Goal: Check status: Check status

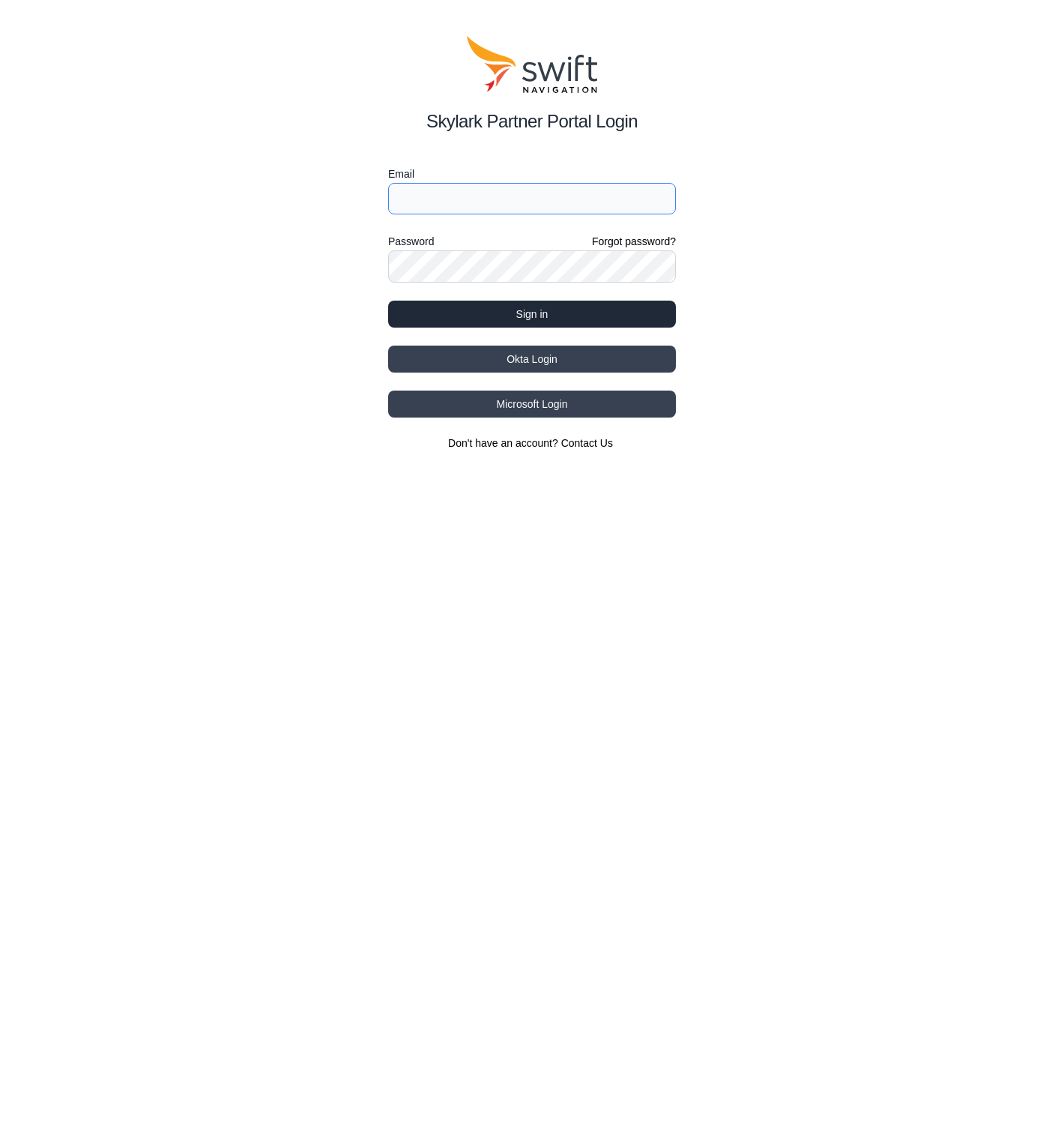
type input "nico.crosby@ursrobot.ai"
click at [558, 311] on button "Sign in" at bounding box center [532, 314] width 288 height 27
click at [560, 311] on button "Sign in" at bounding box center [532, 314] width 288 height 27
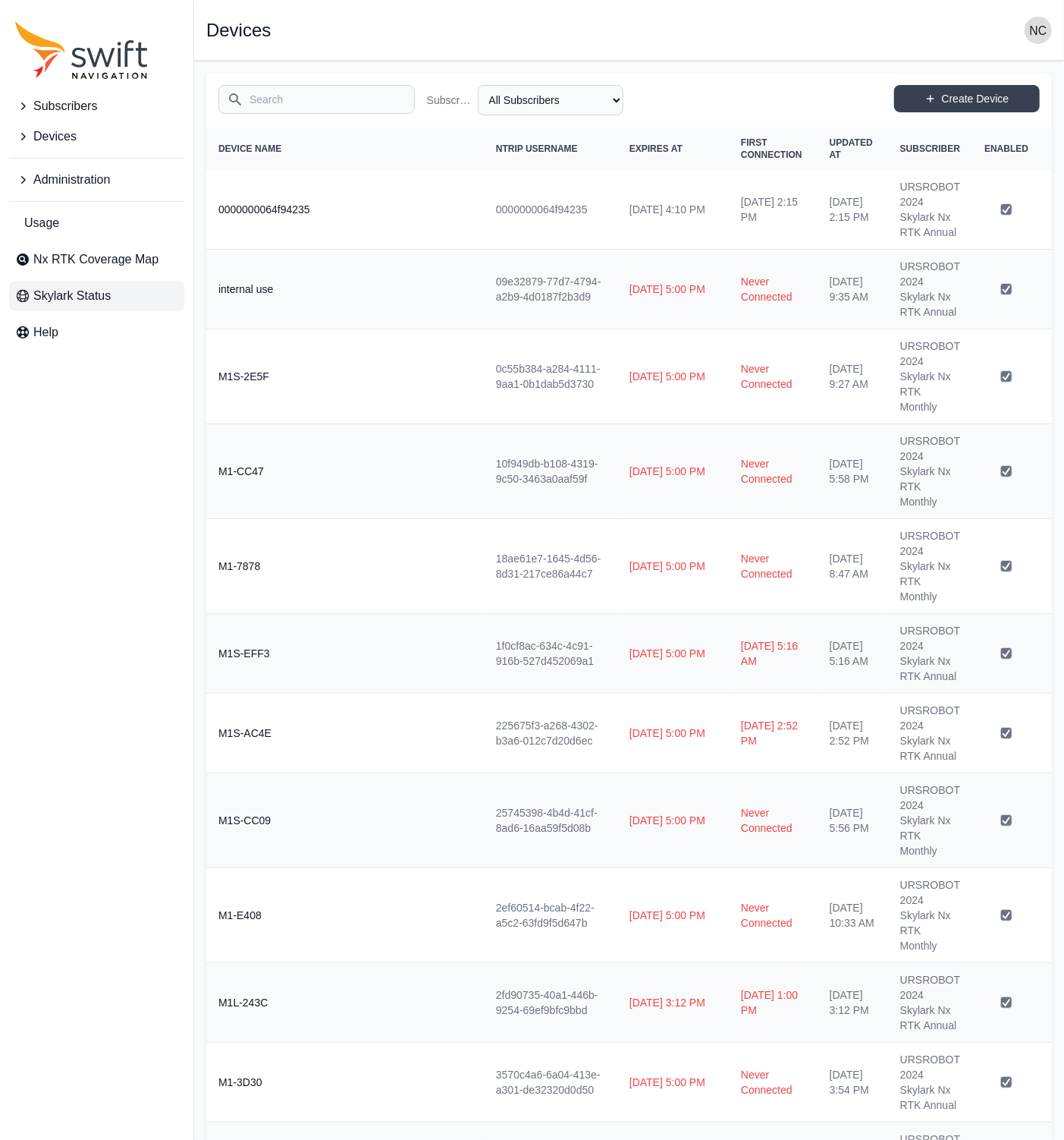
click at [129, 297] on link "Skylark Status" at bounding box center [97, 295] width 175 height 30
click at [129, 261] on span "Nx RTK Coverage Map" at bounding box center [96, 259] width 125 height 18
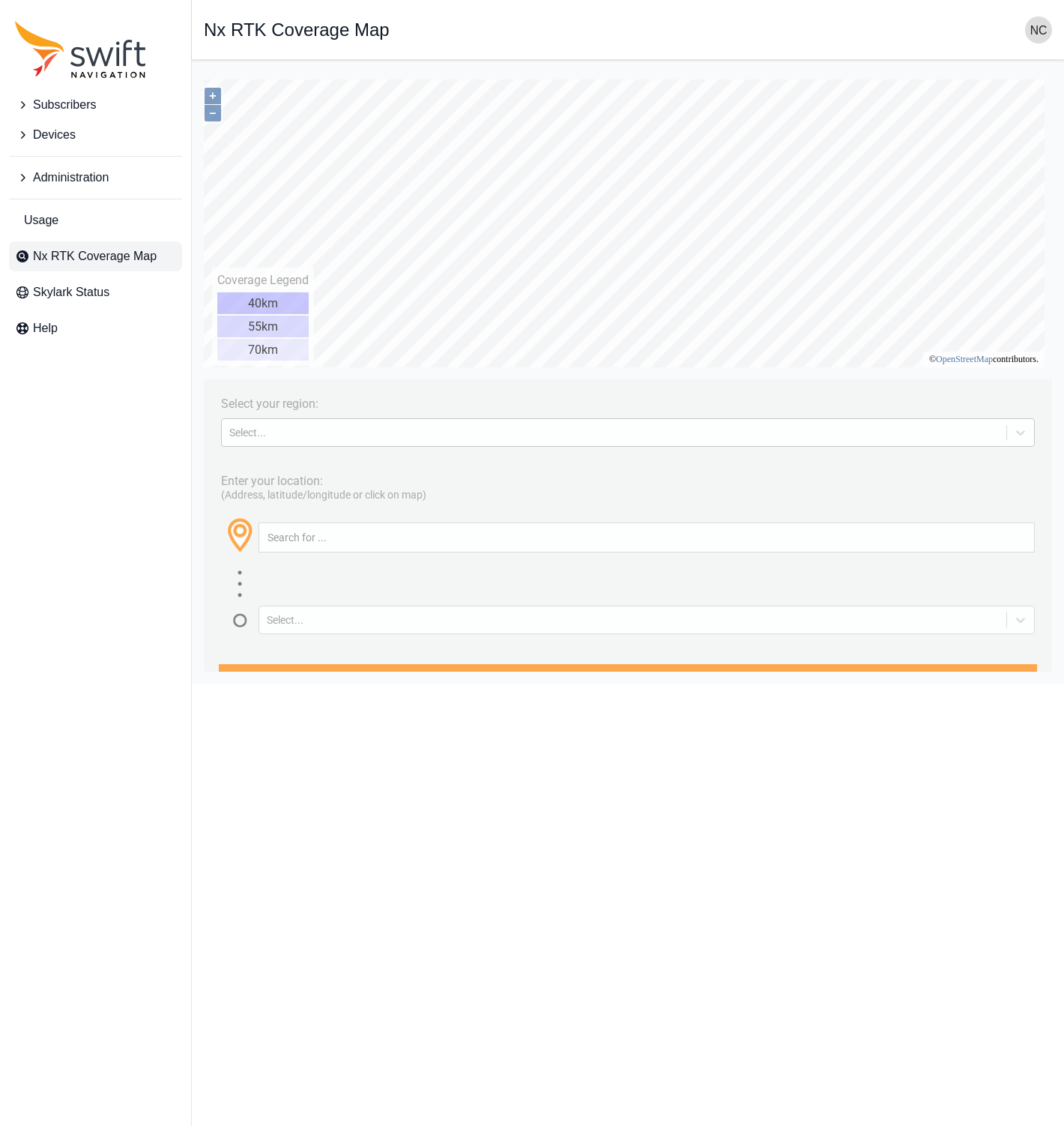
click at [348, 423] on div "Select..." at bounding box center [628, 432] width 813 height 28
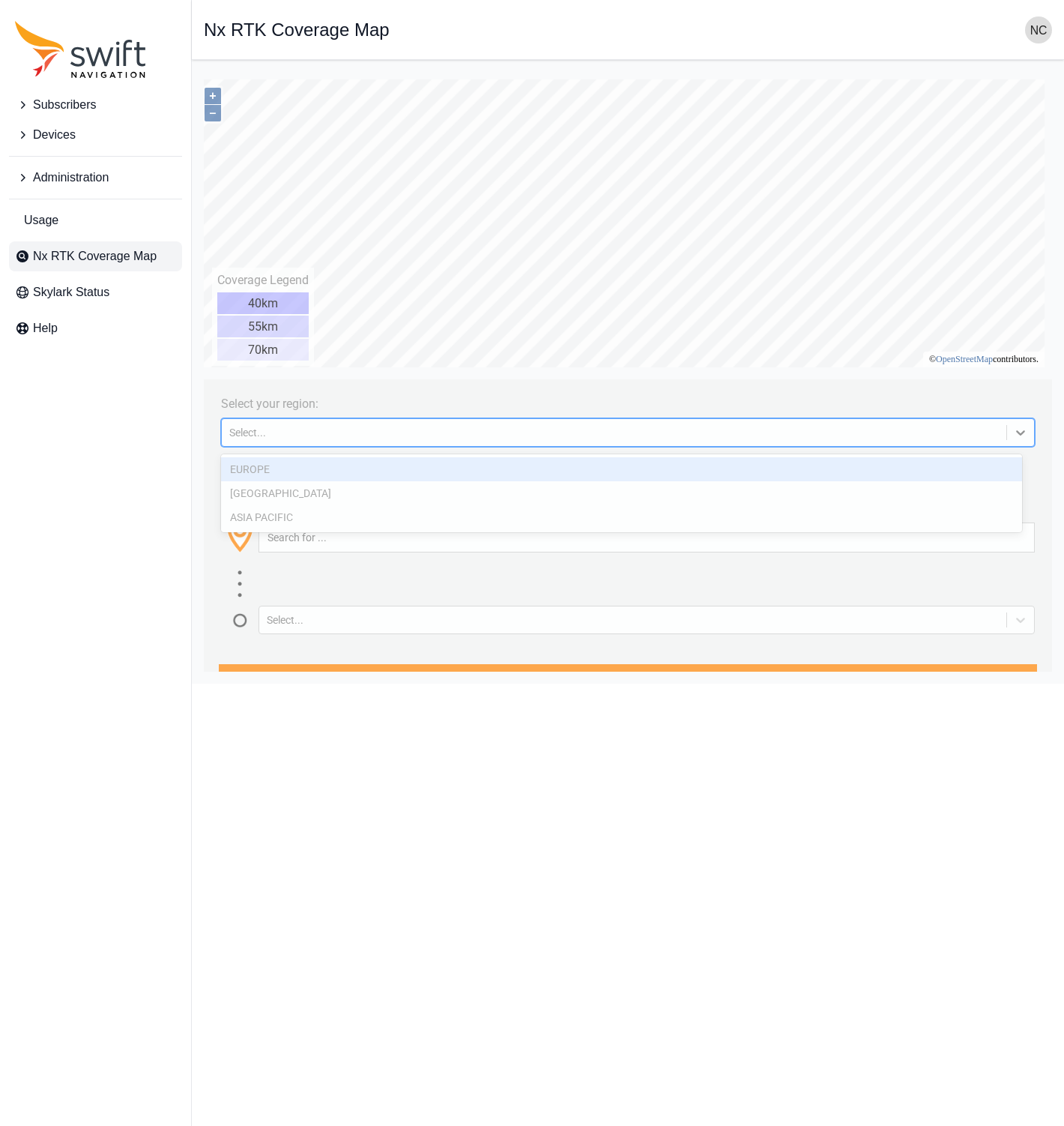
click at [353, 496] on div "NORTH AMERICA" at bounding box center [621, 493] width 801 height 24
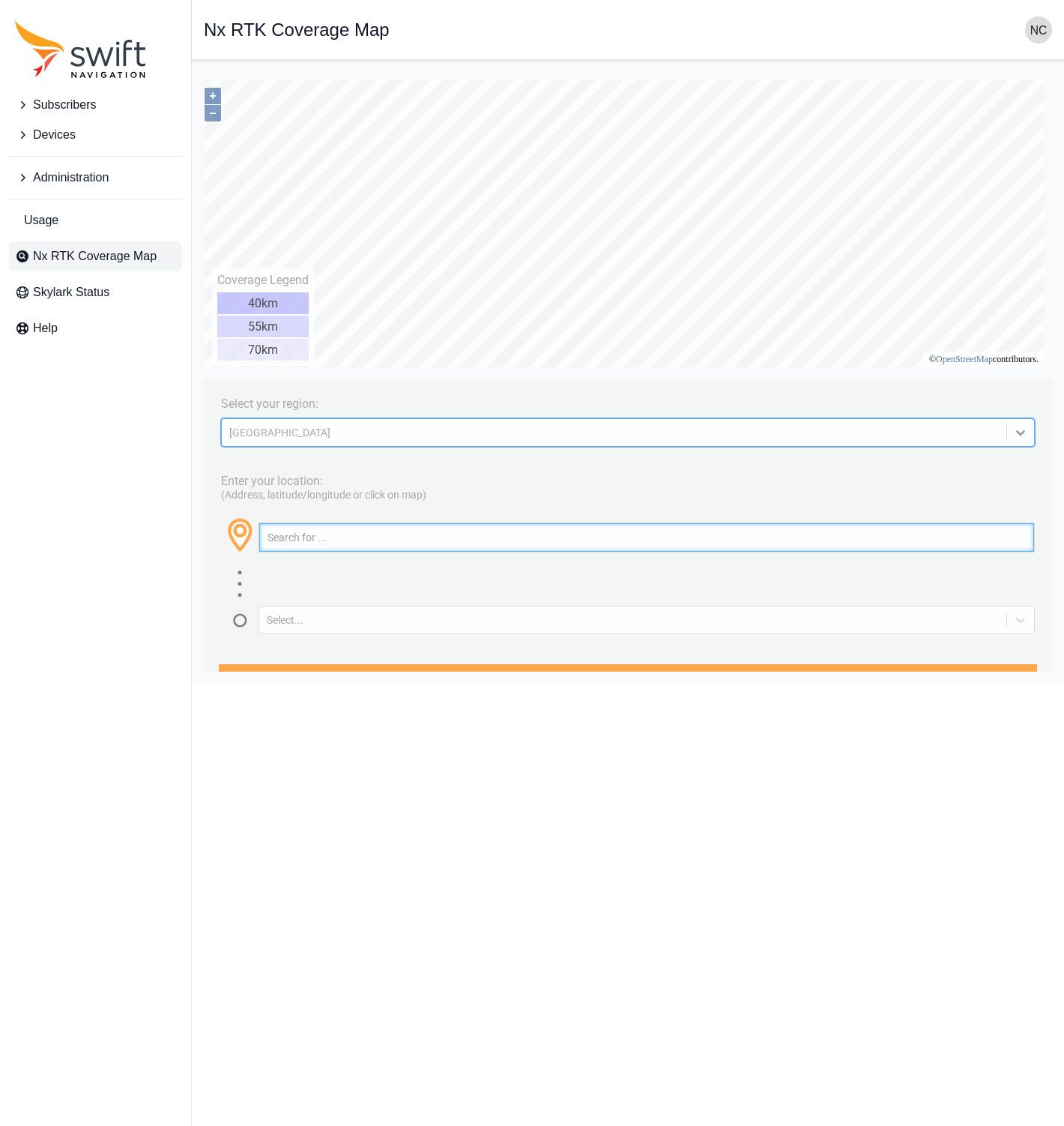
click at [378, 551] on input "text" at bounding box center [647, 537] width 775 height 28
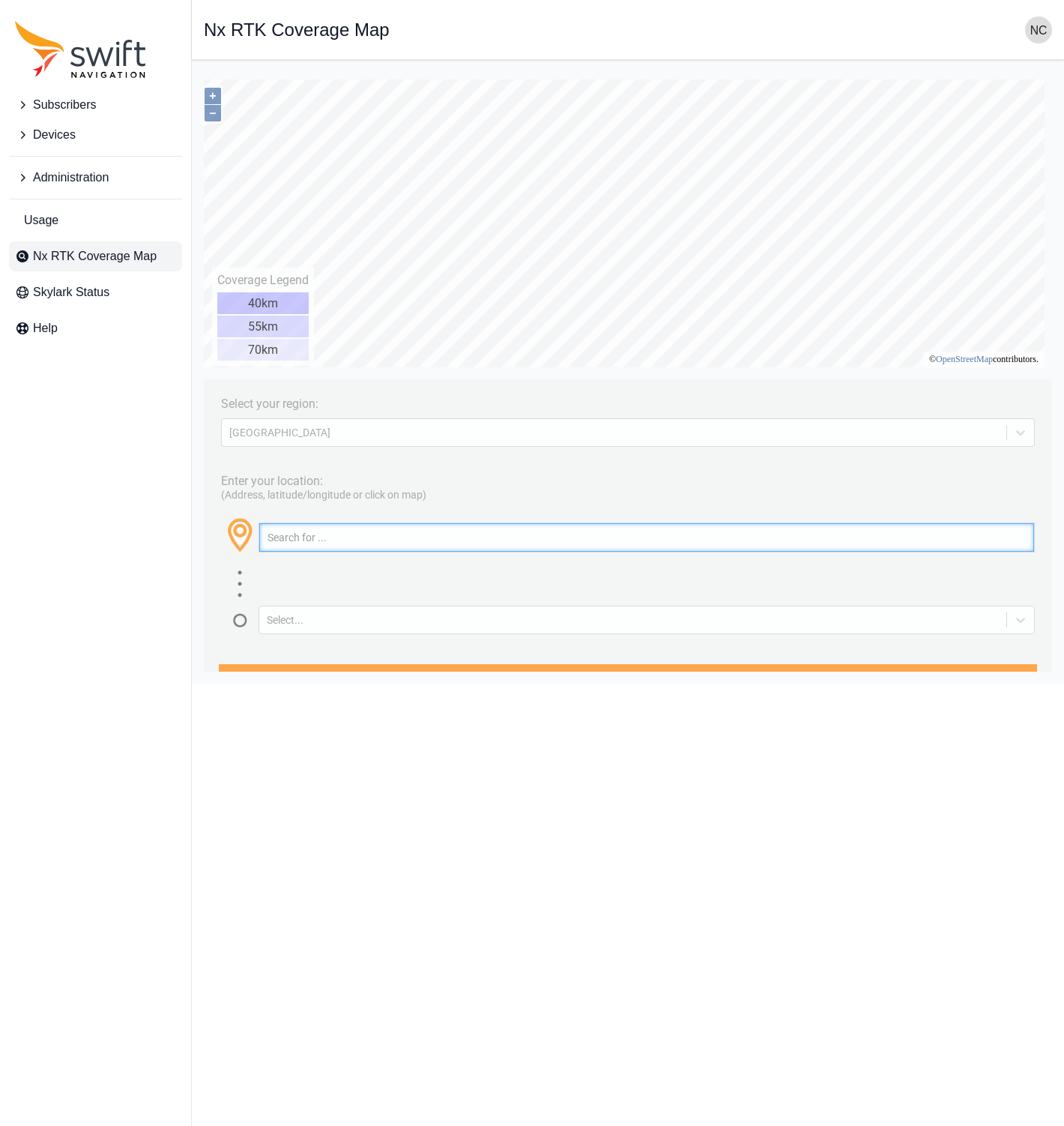
paste input "University of North Carolina at Chapel Hill, North Graham Street, Northside, Do…"
type input "University of North Carolina at Chapel Hill, North Graham Street, Northside, Do…"
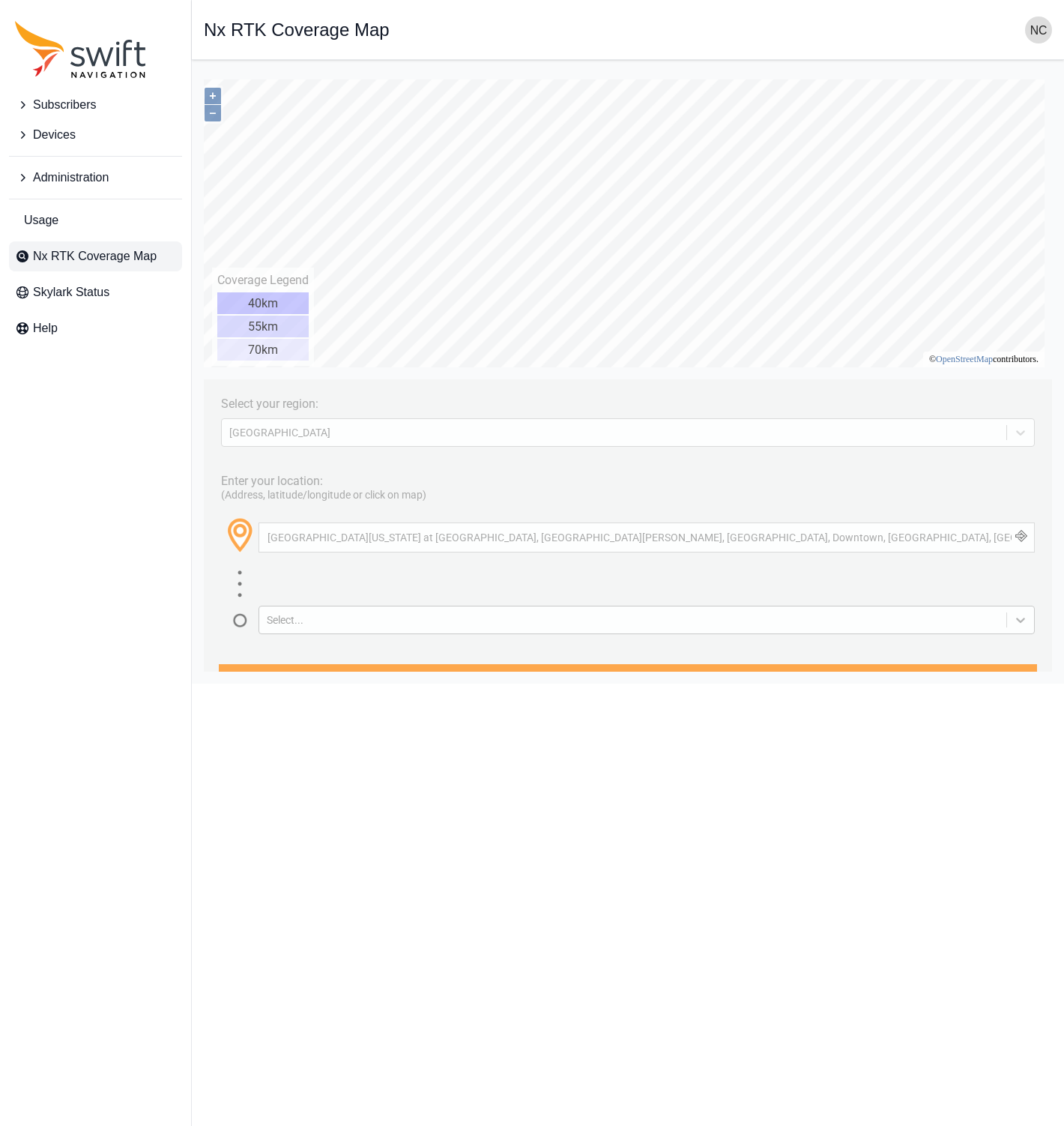
click at [1013, 623] on icon at bounding box center [1020, 619] width 15 height 15
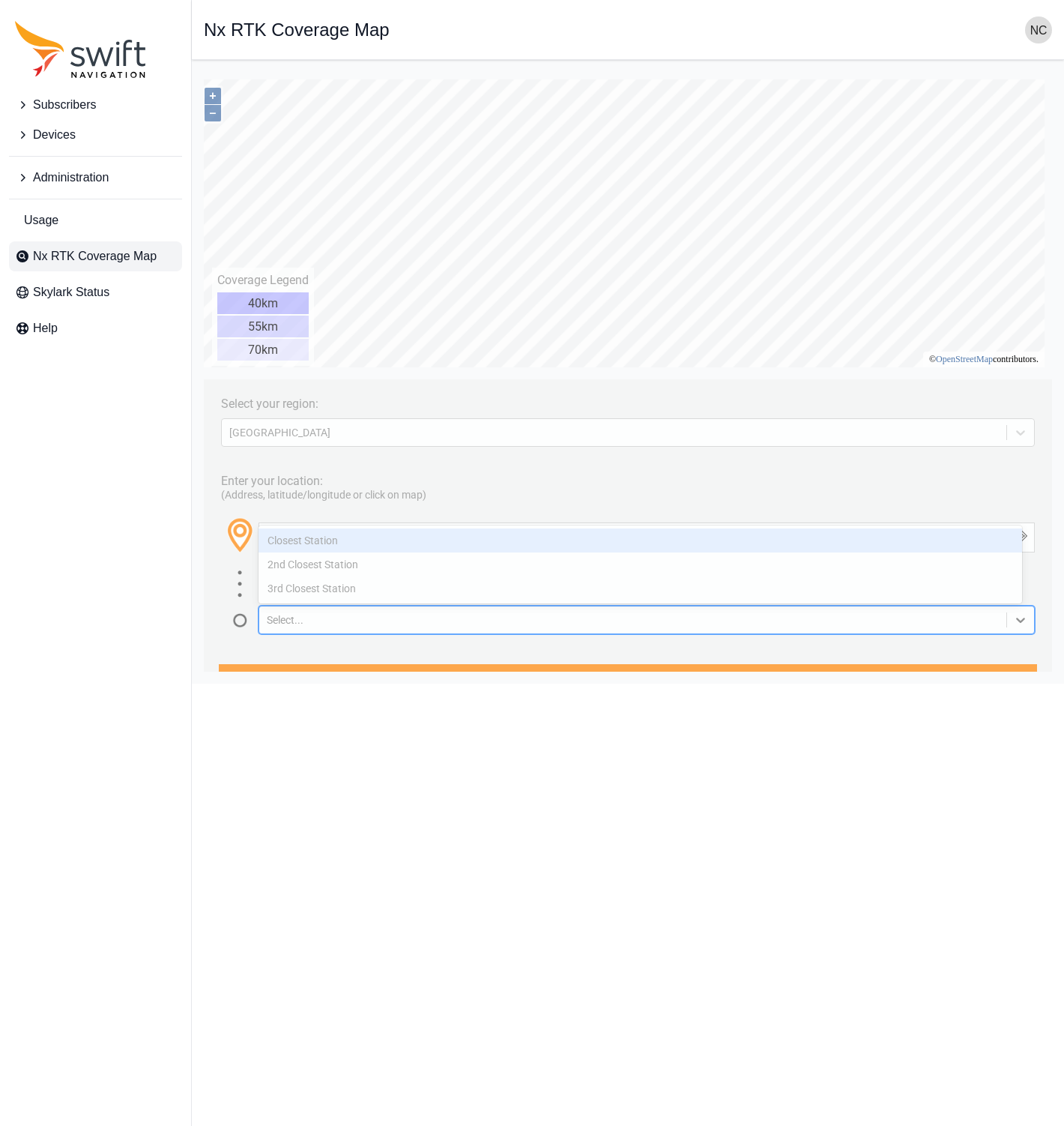
click at [548, 530] on div "Closest Station" at bounding box center [640, 540] width 763 height 24
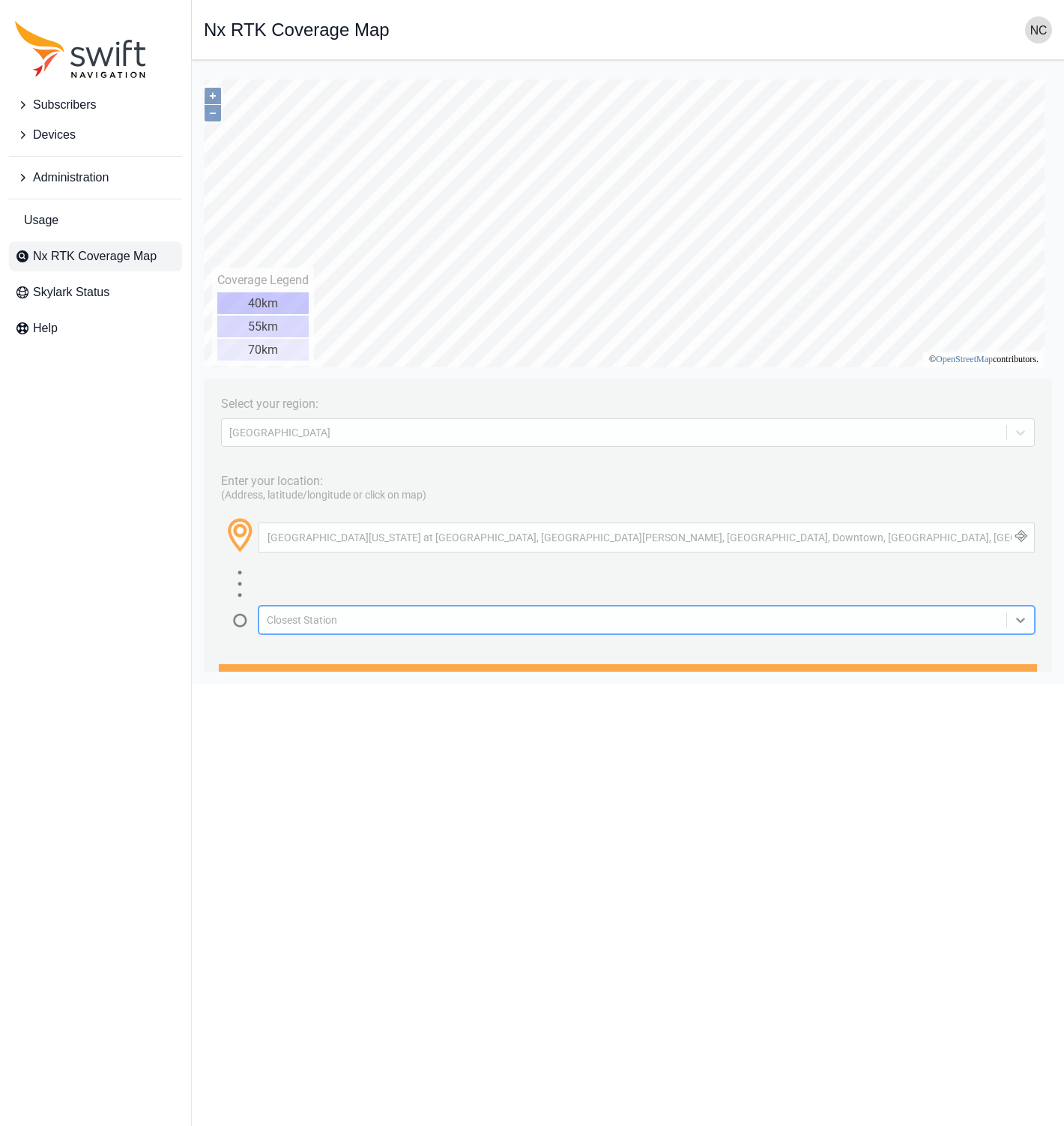
click at [1010, 537] on button "button" at bounding box center [1021, 537] width 25 height 28
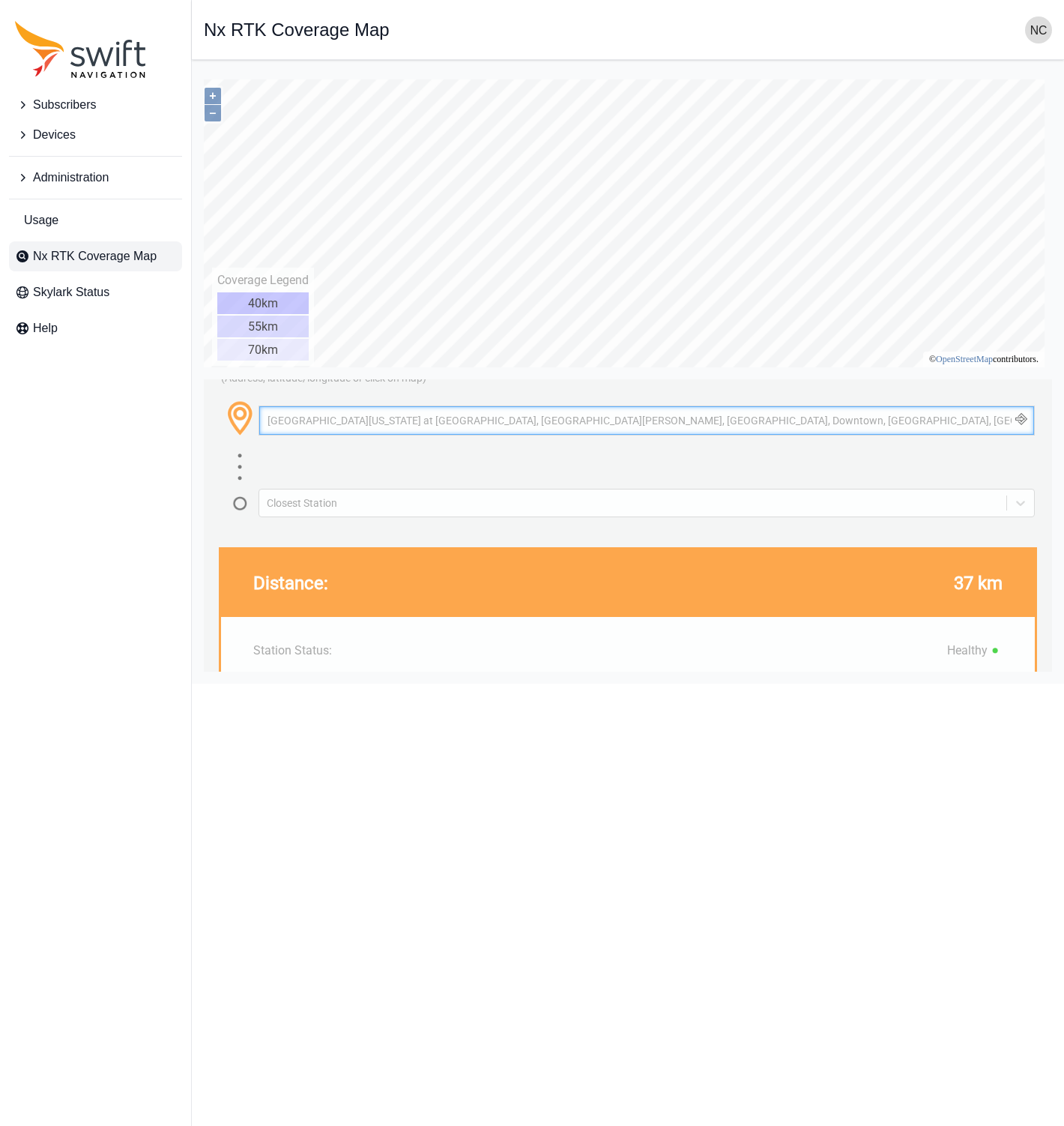
scroll to position [247, 0]
